Goal: Entertainment & Leisure: Consume media (video, audio)

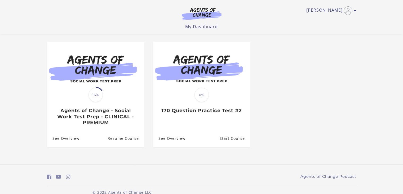
scroll to position [39, 0]
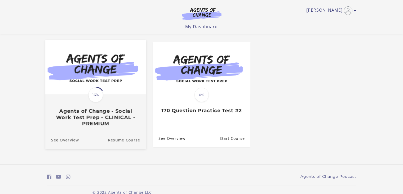
click at [117, 106] on div "Translation missing: en.liquid.partials.dashboard_course_card.progress_descript…" at bounding box center [95, 111] width 101 height 32
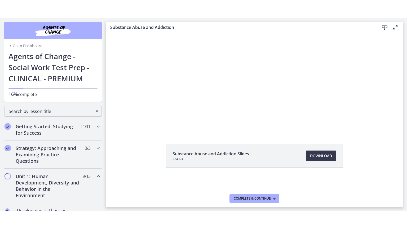
scroll to position [21, 0]
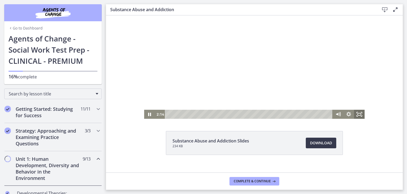
click at [357, 114] on icon "Fullscreen" at bounding box center [359, 114] width 11 height 9
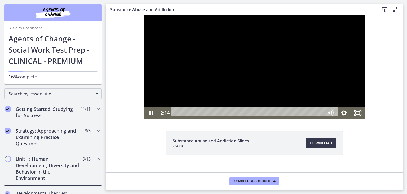
scroll to position [0, 0]
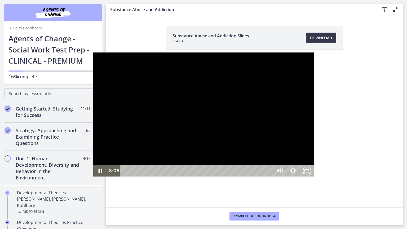
click at [272, 86] on div at bounding box center [203, 115] width 221 height 124
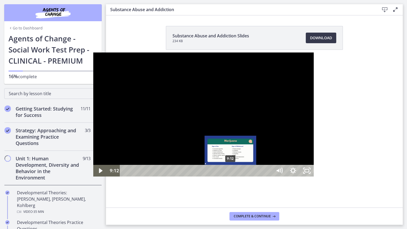
click at [138, 177] on div "9:12" at bounding box center [197, 171] width 144 height 12
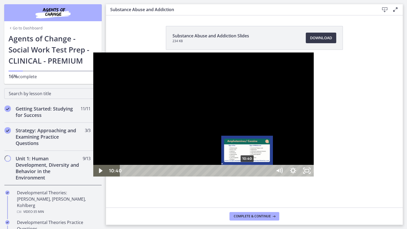
click at [155, 177] on div "10:40" at bounding box center [197, 171] width 144 height 12
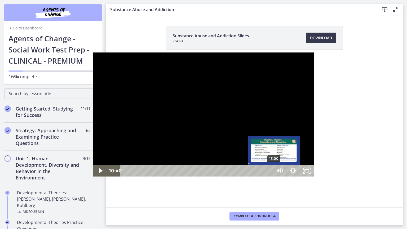
click at [181, 177] on div "13:00" at bounding box center [197, 171] width 144 height 12
click at [272, 173] on div "Playbar" at bounding box center [274, 171] width 4 height 4
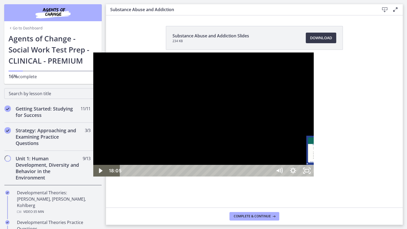
click at [240, 177] on div "18:05" at bounding box center [197, 171] width 144 height 12
click at [264, 177] on div "20:10" at bounding box center [197, 171] width 144 height 12
click at [269, 177] on div "21:58" at bounding box center [197, 171] width 144 height 12
click at [269, 177] on div "24:54" at bounding box center [197, 171] width 144 height 12
click at [269, 177] on div "27:46" at bounding box center [197, 171] width 144 height 12
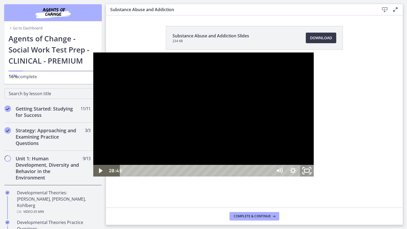
click at [315, 178] on icon "Unfullscreen" at bounding box center [307, 171] width 16 height 14
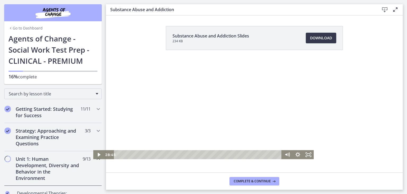
scroll to position [29, 0]
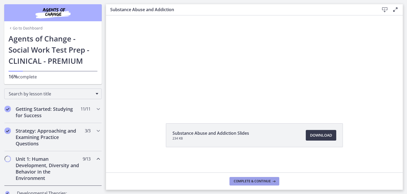
click at [244, 181] on span "Complete & continue" at bounding box center [252, 181] width 37 height 4
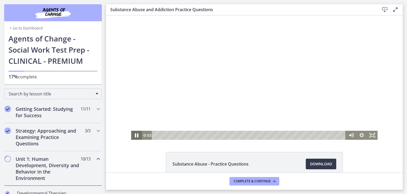
click at [134, 135] on icon "Pause" at bounding box center [136, 135] width 13 height 11
click at [136, 136] on icon "Play Video" at bounding box center [137, 135] width 3 height 5
click at [133, 133] on icon "Pause" at bounding box center [136, 135] width 13 height 11
click at [133, 133] on icon "Play Video" at bounding box center [137, 135] width 13 height 11
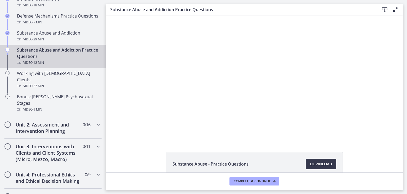
scroll to position [339, 0]
click at [95, 120] on icon "Chapters" at bounding box center [98, 123] width 6 height 6
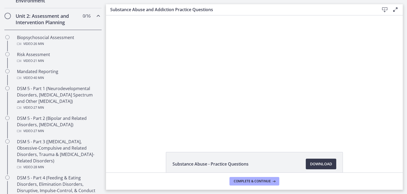
scroll to position [177, 0]
click at [95, 15] on icon "Chapters" at bounding box center [98, 16] width 6 height 6
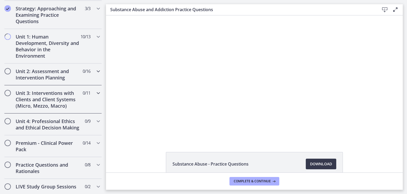
scroll to position [123, 0]
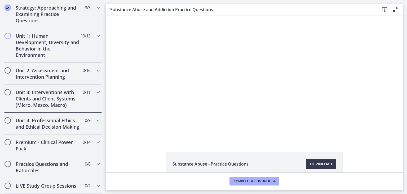
click at [95, 93] on icon "Chapters" at bounding box center [98, 92] width 6 height 6
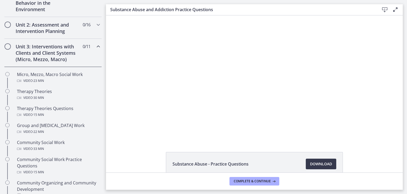
scroll to position [168, 0]
click at [95, 48] on icon "Chapters" at bounding box center [98, 46] width 6 height 6
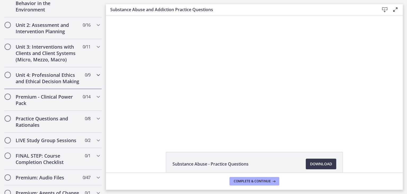
click at [95, 75] on icon "Chapters" at bounding box center [98, 75] width 6 height 6
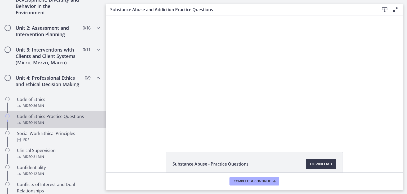
scroll to position [163, 0]
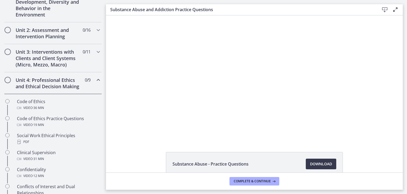
click at [95, 81] on icon "Chapters" at bounding box center [98, 80] width 6 height 6
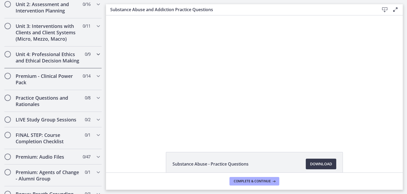
scroll to position [190, 0]
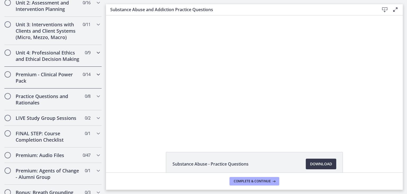
click at [95, 77] on icon "Chapters" at bounding box center [98, 74] width 6 height 6
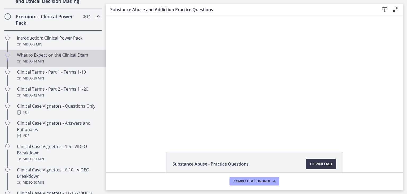
scroll to position [248, 0]
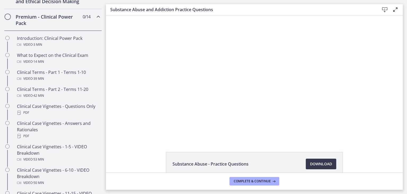
click at [96, 20] on icon "Chapters" at bounding box center [98, 17] width 6 height 6
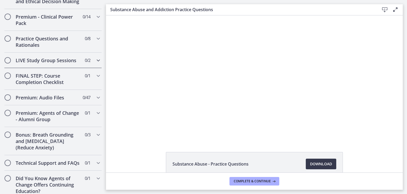
click at [95, 63] on icon "Chapters" at bounding box center [98, 60] width 6 height 6
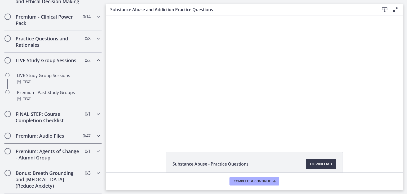
click at [95, 139] on icon "Chapters" at bounding box center [98, 135] width 6 height 6
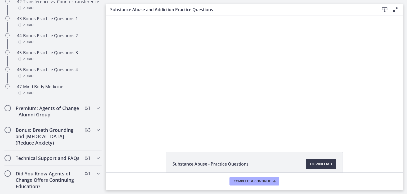
scroll to position [1091, 0]
click at [97, 105] on icon "Chapters" at bounding box center [98, 108] width 6 height 6
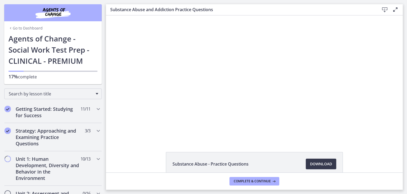
scroll to position [1, 0]
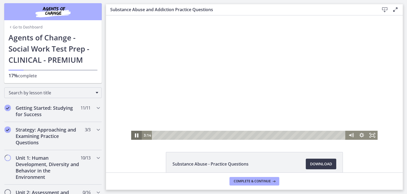
click at [134, 137] on icon "Pause" at bounding box center [136, 135] width 13 height 11
